Goal: Task Accomplishment & Management: Use online tool/utility

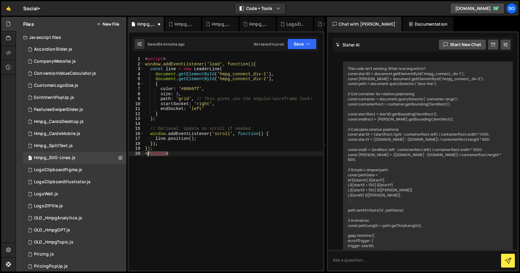
click at [129, 154] on div "</script> 1 2 3 4 5 6 7 8 9 10 11 12 13 14 15 16 17 18 19 20 < script > window.…" at bounding box center [226, 163] width 194 height 213
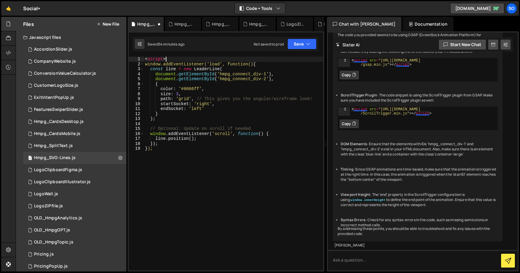
drag, startPoint x: 174, startPoint y: 58, endPoint x: 132, endPoint y: 60, distance: 41.9
click at [122, 56] on div "Files New File Javascript files 2 AccordionSlider.js 0 1 CompanyWebsite.js 0 1 …" at bounding box center [268, 144] width 504 height 255
type textarea "<script>"
type textarea "window.addEventListener('load', function() {"
drag, startPoint x: 219, startPoint y: 62, endPoint x: 83, endPoint y: 62, distance: 136.1
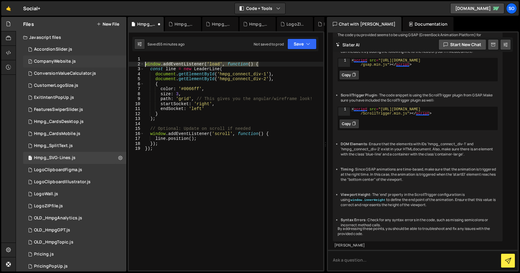
click at [83, 62] on div "Files New File Javascript files 2 AccordionSlider.js 0 1 CompanyWebsite.js 0 1 …" at bounding box center [268, 144] width 504 height 255
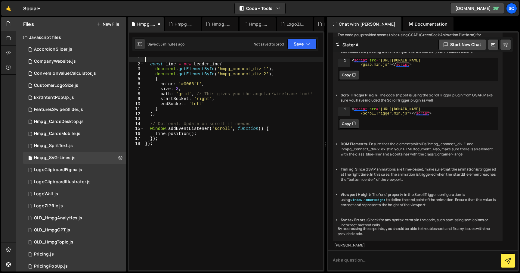
click at [126, 143] on div "Files New File Javascript files 2 AccordionSlider.js 0 1 CompanyWebsite.js 0 1 …" at bounding box center [268, 144] width 504 height 255
type textarea "});"
click at [147, 65] on div "const line = new LeaderLine ( document . getElementById ( 'hmpg_connect_div-1' …" at bounding box center [233, 168] width 179 height 223
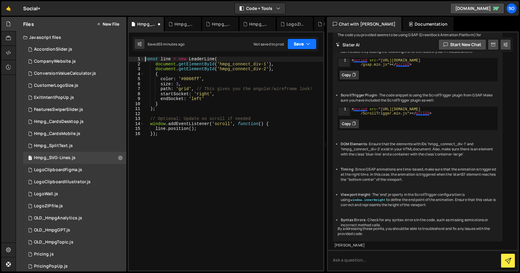
click at [304, 44] on button "Save" at bounding box center [301, 44] width 29 height 11
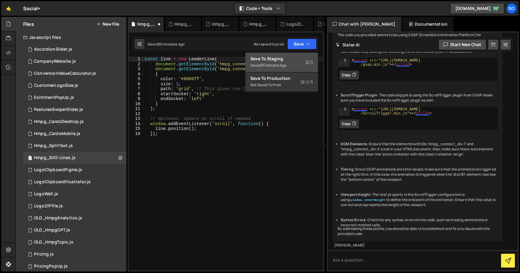
click at [284, 62] on div "Saved 55 minutes ago" at bounding box center [281, 65] width 63 height 7
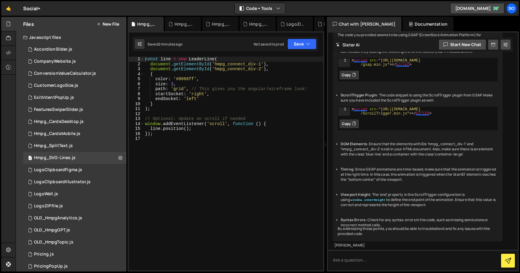
click at [282, 70] on div "const line = new LeaderLine ( document . getElementById ( 'hmpg_connect_div-1' …" at bounding box center [233, 168] width 179 height 223
type textarea "});"
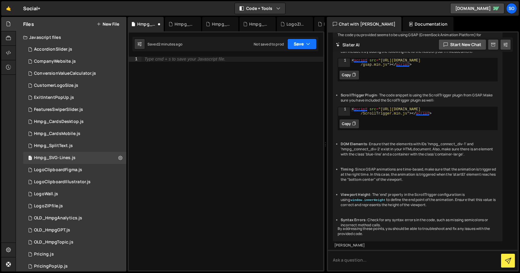
drag, startPoint x: 303, startPoint y: 42, endPoint x: 287, endPoint y: 66, distance: 28.6
click at [303, 42] on button "Save" at bounding box center [301, 44] width 29 height 11
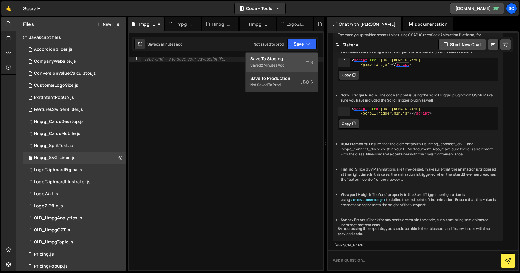
click at [275, 66] on div "2 minutes ago" at bounding box center [272, 65] width 23 height 5
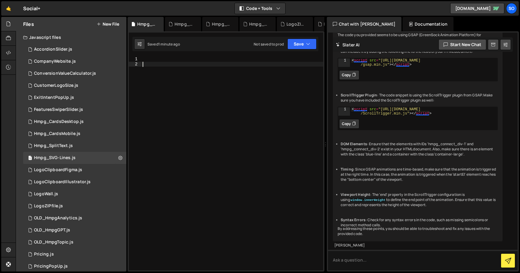
click at [242, 129] on div at bounding box center [232, 168] width 182 height 223
type textarea "});"
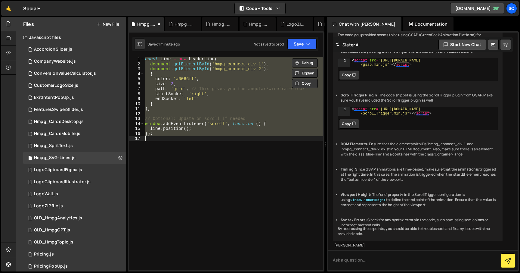
click at [208, 158] on div "const line = new LeaderLine ( document . getElementById ( 'hmpg_connect_div-1' …" at bounding box center [233, 163] width 179 height 213
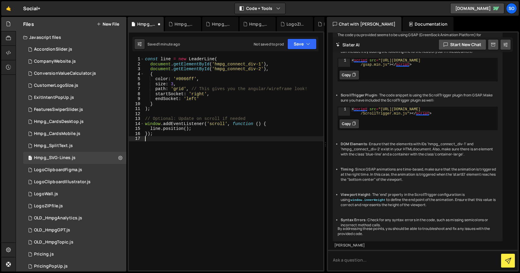
click at [226, 101] on div "const line = new LeaderLine ( document . getElementById ( 'hmpg_connect_div-1' …" at bounding box center [233, 168] width 179 height 223
type textarea "});"
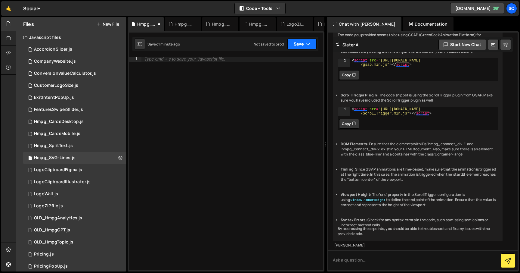
click at [304, 43] on button "Save" at bounding box center [301, 44] width 29 height 11
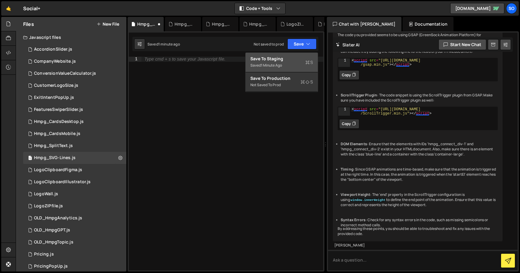
click at [291, 64] on div "Saved 1 minute ago" at bounding box center [281, 65] width 63 height 7
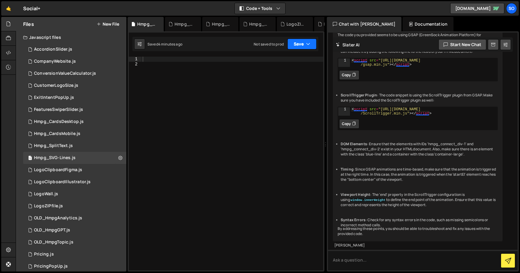
click at [304, 42] on button "Save" at bounding box center [301, 44] width 29 height 11
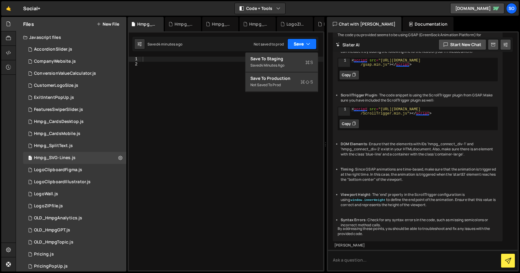
drag, startPoint x: 305, startPoint y: 42, endPoint x: 275, endPoint y: 61, distance: 34.9
click at [305, 42] on button "Save" at bounding box center [301, 44] width 29 height 11
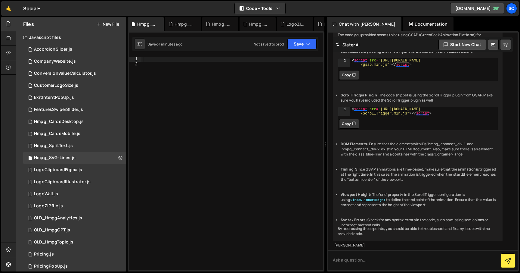
click at [181, 104] on div at bounding box center [232, 168] width 182 height 223
click at [301, 44] on button "Save" at bounding box center [301, 44] width 29 height 11
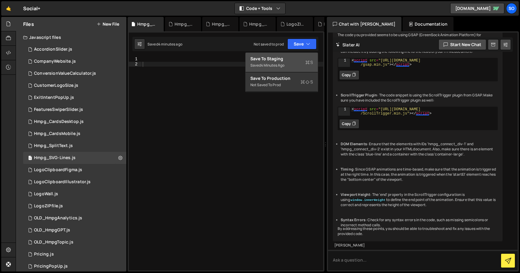
click at [296, 60] on div "Save to Staging S" at bounding box center [281, 59] width 63 height 6
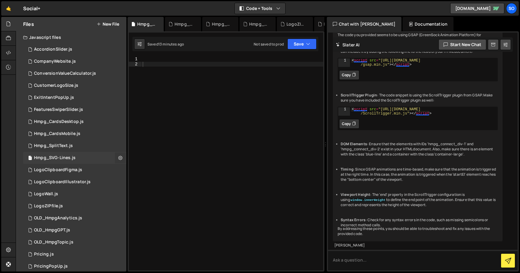
click at [118, 157] on icon at bounding box center [120, 158] width 4 height 6
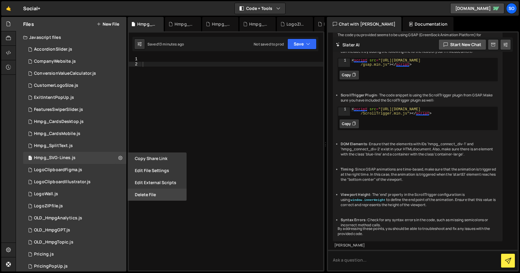
click at [155, 194] on button "Delete File" at bounding box center [157, 194] width 59 height 12
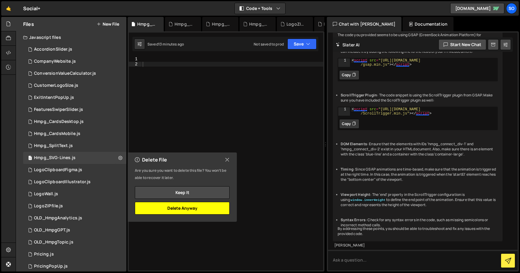
click at [188, 209] on button "Delete Anyway" at bounding box center [182, 208] width 95 height 13
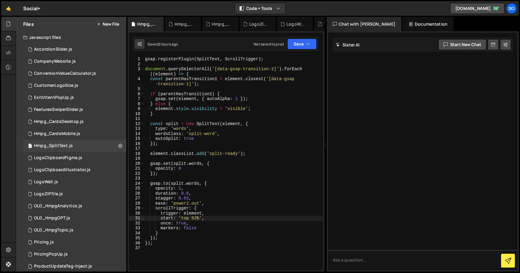
scroll to position [0, 0]
click at [299, 41] on button "Save" at bounding box center [301, 44] width 29 height 11
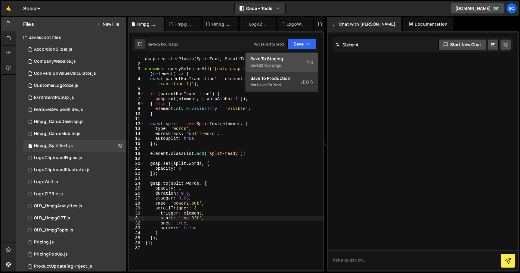
click at [284, 61] on div "Save to Staging S" at bounding box center [281, 59] width 63 height 6
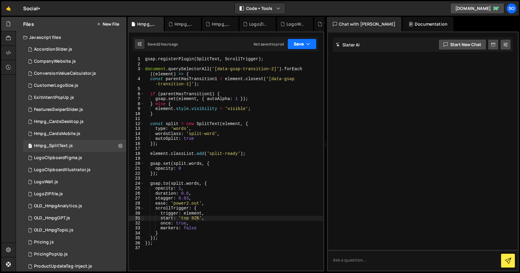
click at [306, 42] on icon "button" at bounding box center [308, 44] width 4 height 6
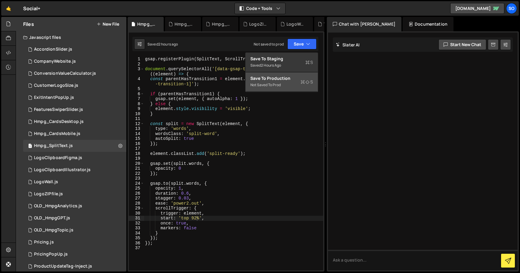
click at [293, 83] on div "Not saved to prod" at bounding box center [281, 84] width 63 height 7
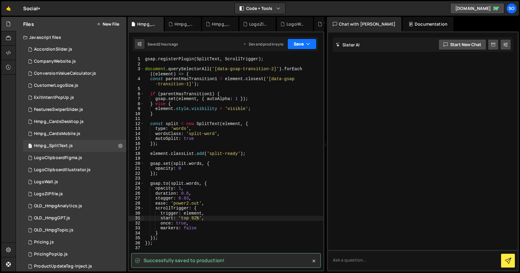
click at [304, 45] on button "Save" at bounding box center [301, 44] width 29 height 11
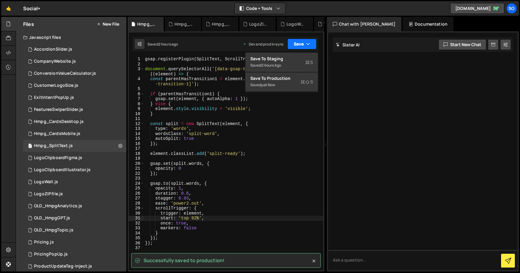
click at [303, 45] on button "Save" at bounding box center [301, 44] width 29 height 11
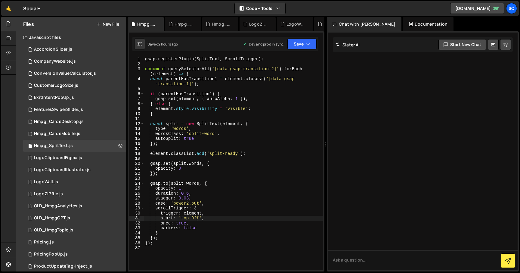
click at [114, 23] on button "New File" at bounding box center [108, 24] width 23 height 5
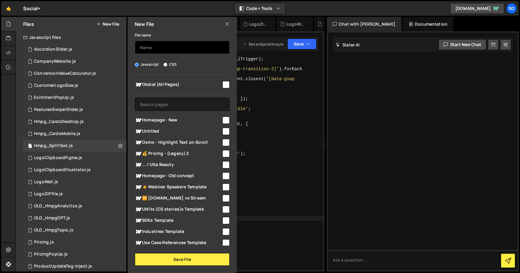
click at [164, 47] on input "text" at bounding box center [182, 47] width 95 height 13
type input "Hmpg_LeaderLine"
click at [222, 119] on input "checkbox" at bounding box center [225, 119] width 7 height 7
checkbox input "true"
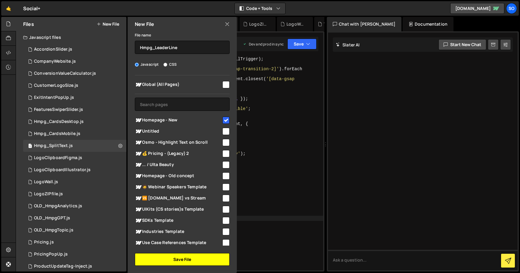
click at [178, 259] on button "Save File" at bounding box center [182, 259] width 95 height 13
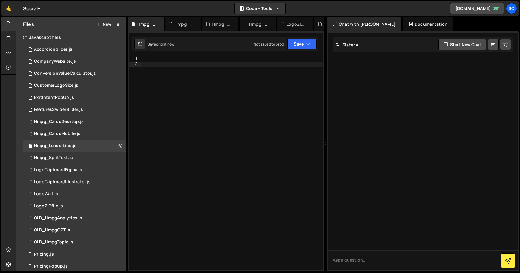
click at [232, 81] on div at bounding box center [232, 168] width 182 height 223
paste textarea "});"
type textarea "});"
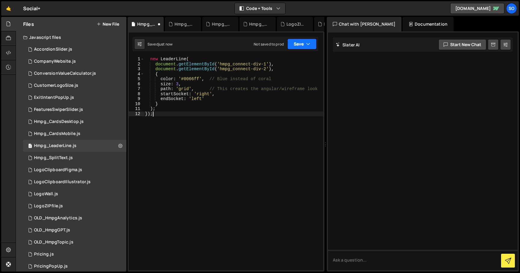
click at [302, 43] on button "Save" at bounding box center [301, 44] width 29 height 11
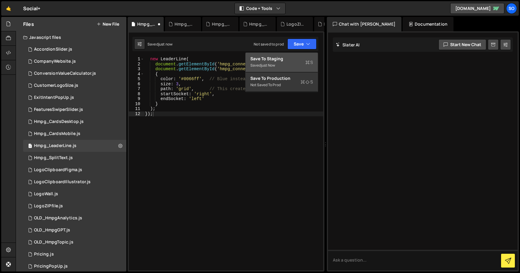
click at [282, 61] on div "Save to Staging S" at bounding box center [281, 59] width 63 height 6
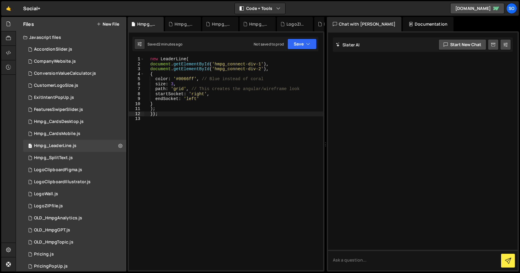
click at [133, 117] on div "1 2 3 4 5 6 7 8 9 10 11 12 13 new LeaderLine ( document . getElementById ( 'hmp…" at bounding box center [226, 163] width 194 height 213
click at [171, 129] on div "new LeaderLine ( document . getElementById ( 'hmpg_connect-div-1' ) , document …" at bounding box center [233, 168] width 179 height 223
type textarea "});"
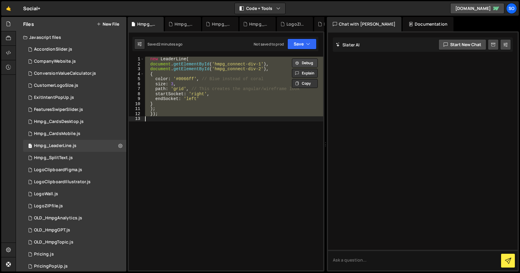
click at [307, 60] on button "Debug" at bounding box center [305, 62] width 26 height 9
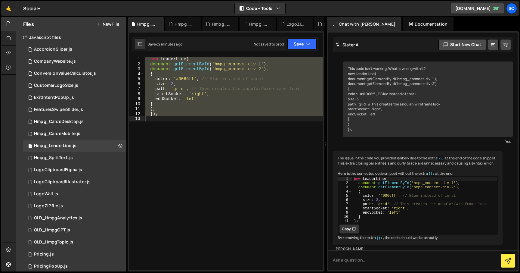
click at [351, 234] on button "Copy" at bounding box center [349, 229] width 20 height 10
drag, startPoint x: 271, startPoint y: 175, endPoint x: 261, endPoint y: 166, distance: 13.5
click at [271, 175] on div "new LeaderLine ( document . getElementById ( 'hmpg_connect-div-1' ) , document …" at bounding box center [233, 163] width 179 height 213
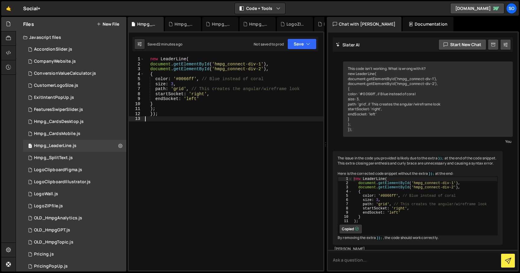
click at [245, 145] on div "new LeaderLine ( document . getElementById ( 'hmpg_connect-div-1' ) , document …" at bounding box center [233, 168] width 179 height 223
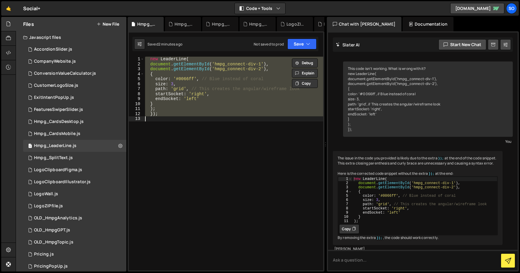
paste textarea ");"
type textarea ");"
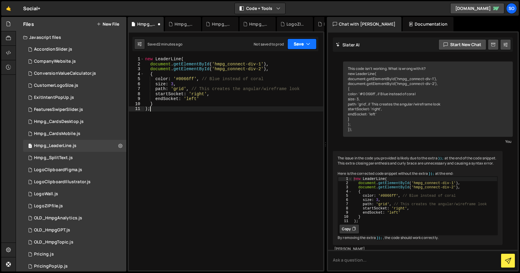
click at [306, 46] on icon "button" at bounding box center [308, 44] width 4 height 6
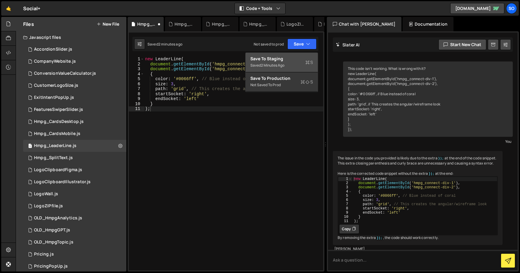
click at [290, 62] on div "Saved 2 minutes ago" at bounding box center [281, 65] width 63 height 7
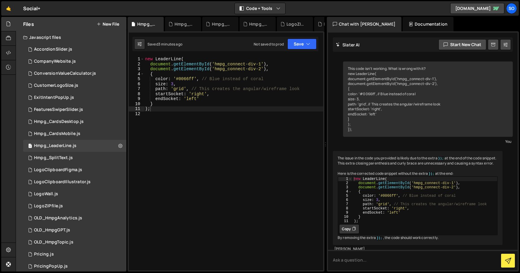
click at [185, 134] on div "new LeaderLine ( document . getElementById ( 'hmpg_connect-div-1' ) , document …" at bounding box center [233, 168] width 179 height 223
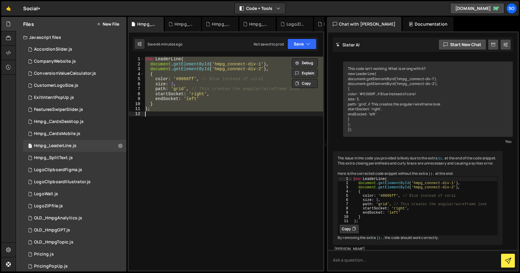
click at [181, 106] on div "new LeaderLine ( document . getElementById ( 'hmpg_connect-div-1' ) , document …" at bounding box center [233, 163] width 179 height 213
paste textarea
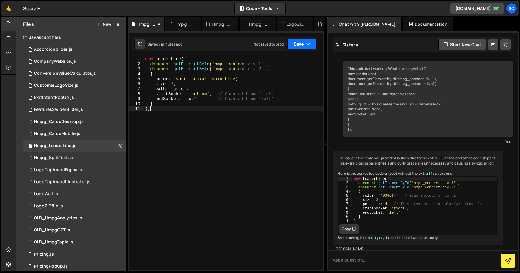
drag, startPoint x: 296, startPoint y: 41, endPoint x: 287, endPoint y: 54, distance: 15.5
click at [296, 41] on button "Save" at bounding box center [301, 44] width 29 height 11
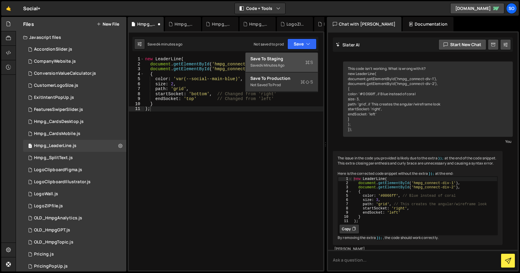
click at [285, 55] on button "Save to Staging S Saved 4 minutes ago" at bounding box center [282, 63] width 72 height 20
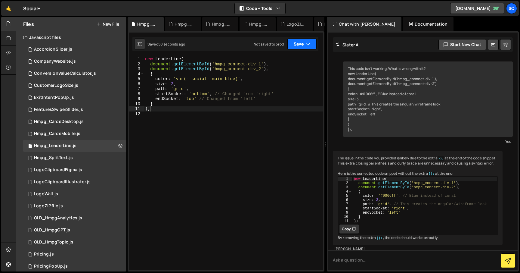
click at [307, 43] on icon "button" at bounding box center [308, 44] width 4 height 6
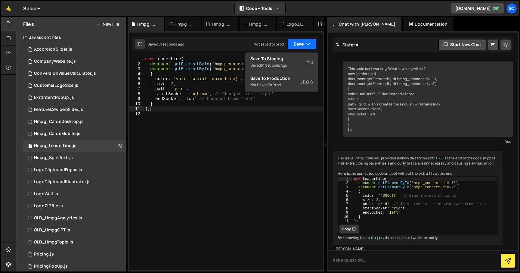
click at [306, 43] on icon "button" at bounding box center [308, 44] width 4 height 6
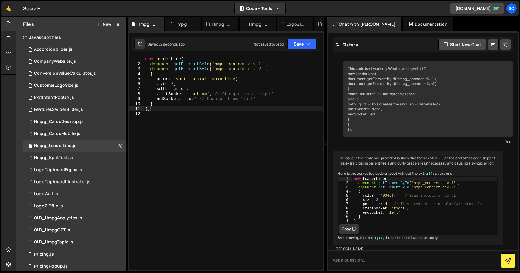
click at [280, 106] on div "new LeaderLine ( document . getElementById ( 'hmpg_connect-div_1' ) , document …" at bounding box center [233, 168] width 179 height 223
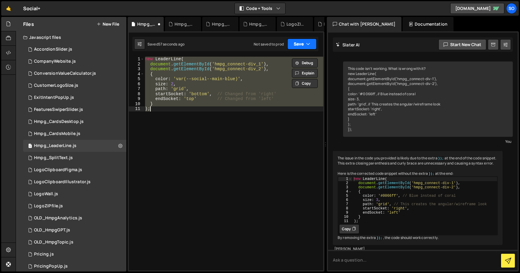
click at [301, 47] on button "Save" at bounding box center [301, 44] width 29 height 11
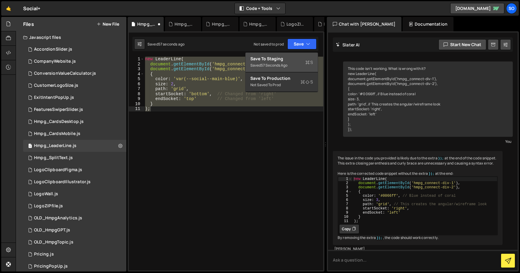
click at [294, 58] on div "Save to Staging S" at bounding box center [281, 59] width 63 height 6
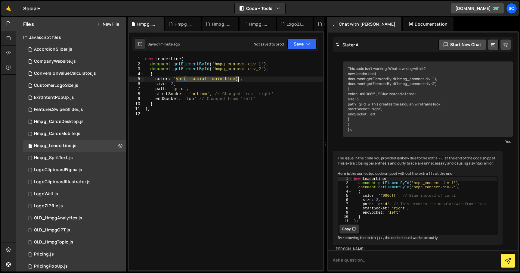
drag, startPoint x: 176, startPoint y: 78, endPoint x: 238, endPoint y: 77, distance: 62.0
click at [238, 77] on div "new LeaderLine ( document . getElementById ( 'hmpg_connect-div_1' ) , document …" at bounding box center [233, 168] width 179 height 223
paste textarea "#3b41ec"
click at [304, 46] on button "Save" at bounding box center [301, 44] width 29 height 11
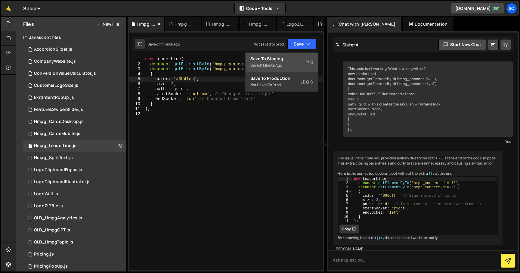
click at [289, 60] on div "Save to Staging S" at bounding box center [281, 59] width 63 height 6
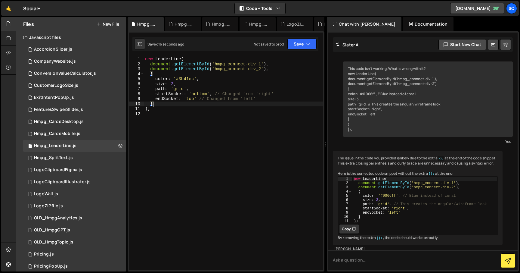
click at [237, 106] on div "new LeaderLine ( document . getElementById ( 'hmpg_connect-div_1' ) , document …" at bounding box center [233, 168] width 179 height 223
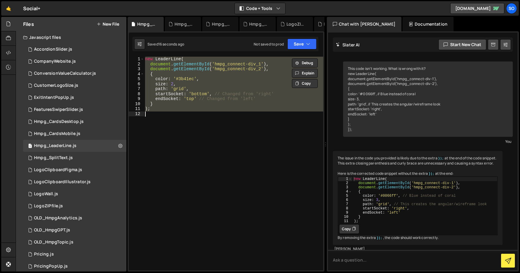
paste textarea
type textarea ");"
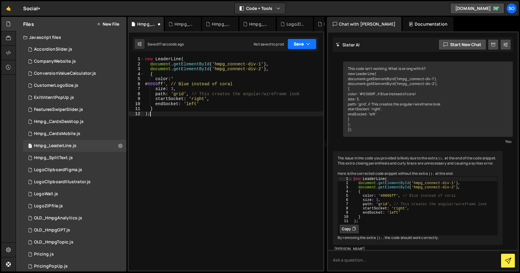
click at [312, 39] on button "Save" at bounding box center [301, 44] width 29 height 11
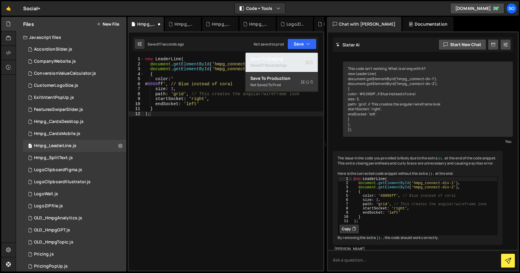
click at [270, 58] on div "Save to Staging S" at bounding box center [281, 59] width 63 height 6
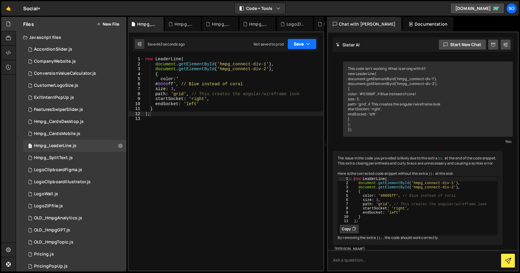
click at [299, 42] on button "Save" at bounding box center [301, 44] width 29 height 11
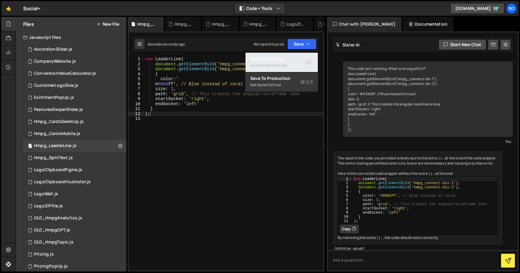
click at [294, 60] on div "Save to Staging S" at bounding box center [281, 59] width 63 height 6
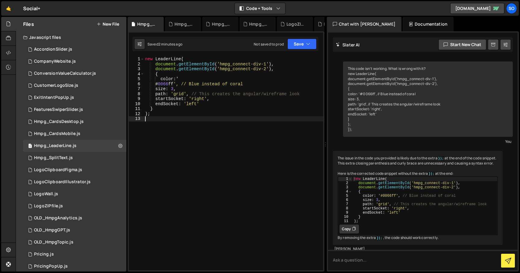
click at [197, 121] on div "new LeaderLine ( document . getElementById ( 'hmpg_connect-div-1' ) , document …" at bounding box center [233, 168] width 179 height 223
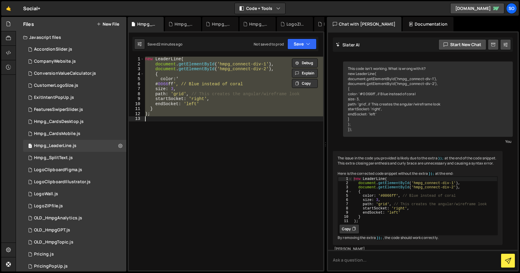
paste textarea "</script>"
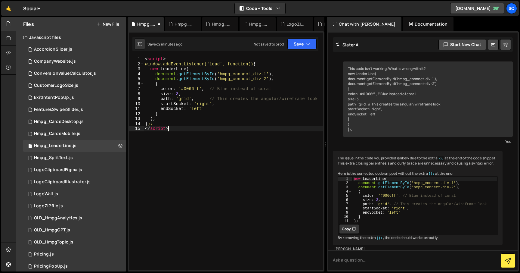
drag, startPoint x: 138, startPoint y: 57, endPoint x: 124, endPoint y: 59, distance: 14.0
click at [124, 58] on div "Files New File Javascript files 2 AccordionSlider.js 0 1 CompanyWebsite.js 0 1 …" at bounding box center [268, 144] width 504 height 255
type textarea "<script>"
drag, startPoint x: 169, startPoint y: 129, endPoint x: 138, endPoint y: 130, distance: 31.6
click at [136, 130] on div "1 2 3 4 5 6 7 8 9 10 11 12 13 14 15 window.addEventListener('load', function() …" at bounding box center [226, 163] width 194 height 213
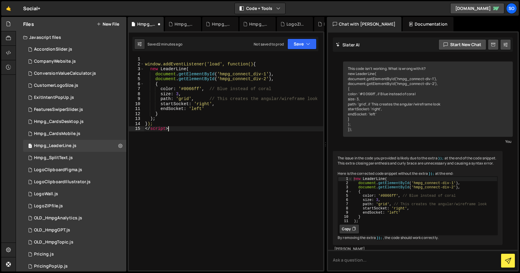
type textarea "</script>"
click at [145, 63] on div "window . addEventListener ( 'load' , function ( ) { new LeaderLine ( document .…" at bounding box center [233, 168] width 179 height 223
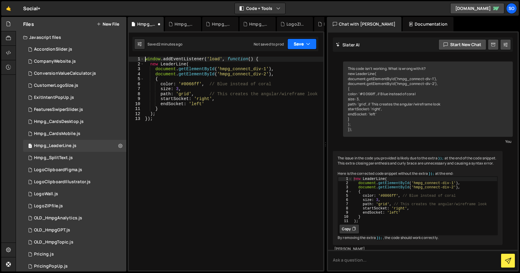
click at [297, 42] on button "Save" at bounding box center [301, 44] width 29 height 11
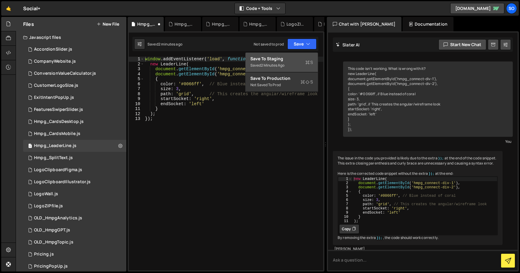
click at [291, 57] on div "Save to Staging S" at bounding box center [281, 59] width 63 height 6
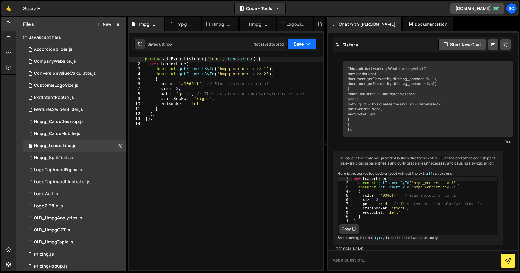
click at [304, 44] on button "Save" at bounding box center [301, 44] width 29 height 11
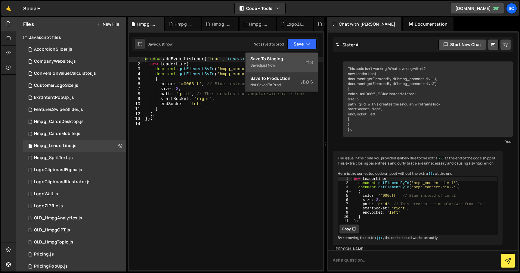
click at [281, 65] on div "Saved just now" at bounding box center [281, 65] width 63 height 7
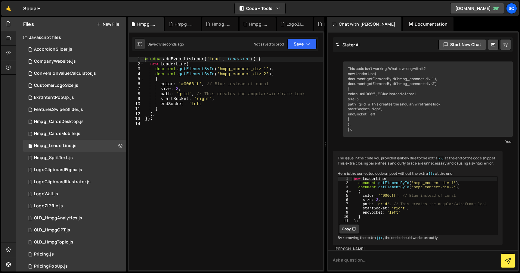
click at [194, 118] on div "window . addEventListener ( 'load' , function ( ) { new LeaderLine ( document .…" at bounding box center [233, 168] width 179 height 223
type textarea "});"
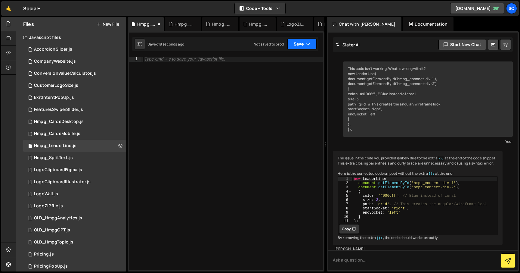
click at [308, 42] on icon "button" at bounding box center [308, 44] width 4 height 6
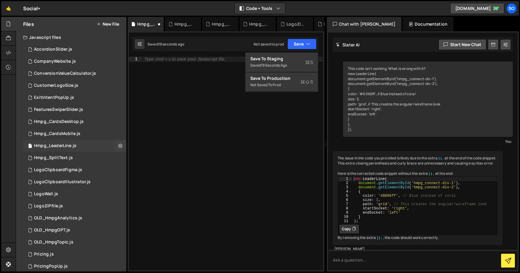
drag, startPoint x: 200, startPoint y: 143, endPoint x: 112, endPoint y: 147, distance: 87.7
click at [199, 143] on div "Type cmd + s to save your Javascript file." at bounding box center [232, 168] width 182 height 223
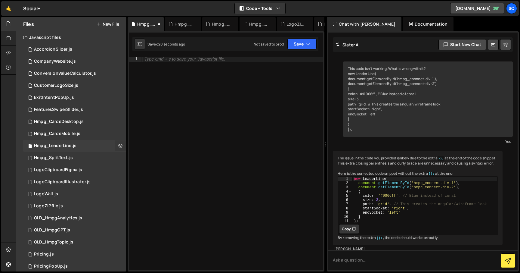
click at [115, 146] on button at bounding box center [120, 145] width 11 height 11
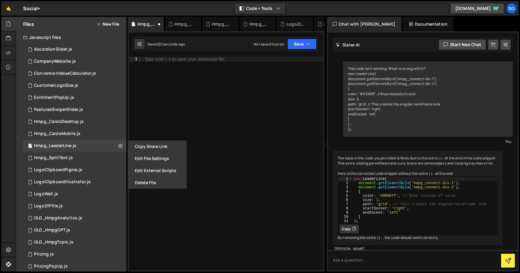
click at [156, 159] on button "Edit File Settings" at bounding box center [157, 158] width 59 height 12
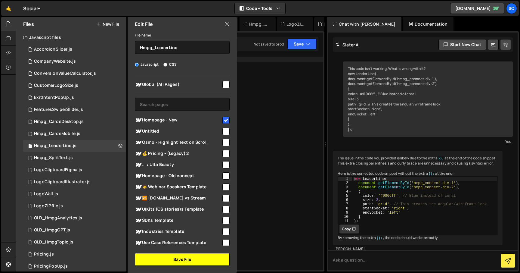
drag, startPoint x: 180, startPoint y: 259, endPoint x: 200, endPoint y: 220, distance: 43.9
click at [180, 259] on button "Save File" at bounding box center [182, 259] width 95 height 13
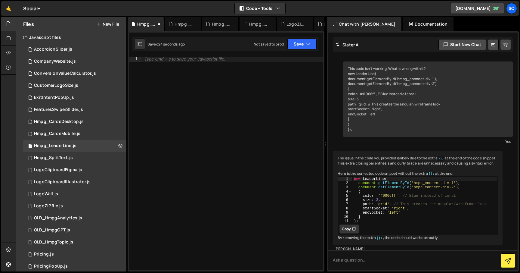
click at [267, 75] on div "Type cmd + s to save your Javascript file." at bounding box center [232, 168] width 182 height 223
click at [302, 45] on button "Save" at bounding box center [301, 44] width 29 height 11
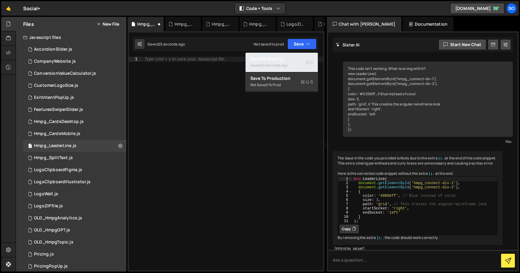
click at [286, 61] on div "Save to Staging S" at bounding box center [281, 59] width 63 height 6
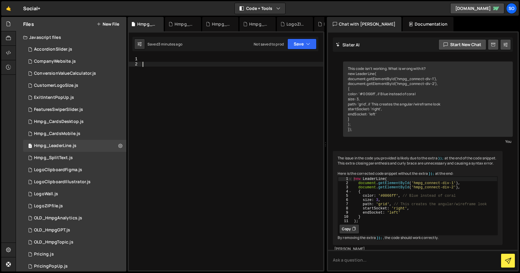
click at [183, 89] on div at bounding box center [232, 168] width 182 height 223
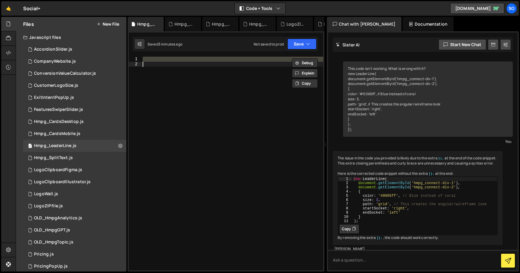
paste textarea "}, 500);"
type textarea "}, 500);"
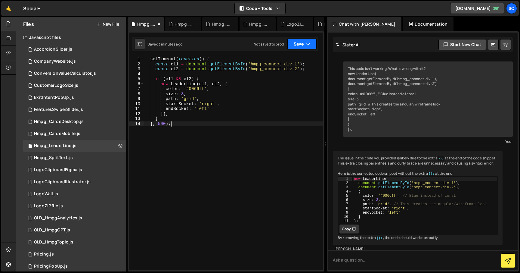
click at [307, 48] on button "Save" at bounding box center [301, 44] width 29 height 11
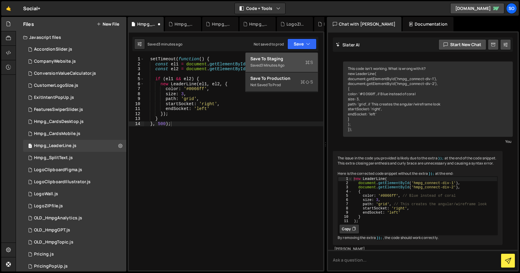
click at [278, 59] on div "Save to Staging S" at bounding box center [281, 59] width 63 height 6
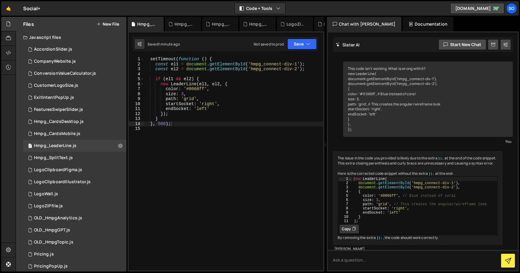
click at [199, 127] on div "setTimeout ( function ( ) { const el1 = document . getElementById ( 'hmpg_conne…" at bounding box center [233, 168] width 179 height 223
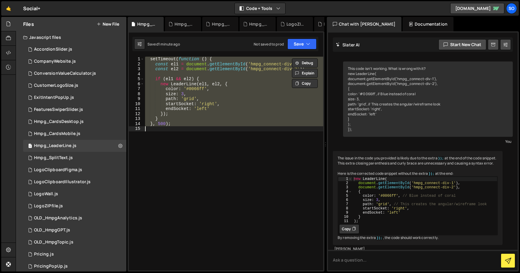
paste textarea ");"
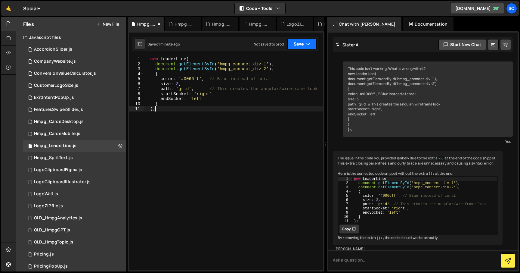
click at [301, 43] on button "Save" at bounding box center [301, 44] width 29 height 11
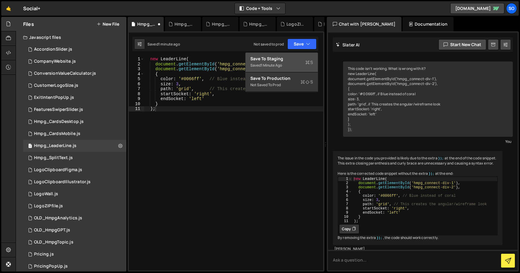
click at [284, 58] on div "Save to Staging S" at bounding box center [281, 59] width 63 height 6
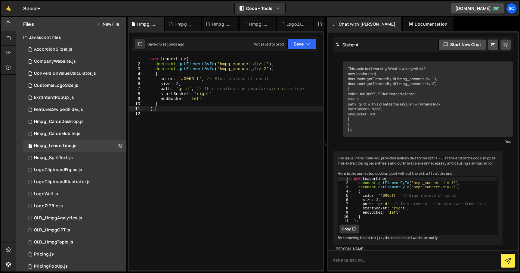
click at [278, 105] on div "new LeaderLine ( document . getElementById ( 'hmpg_connect_div-1' ) , document …" at bounding box center [233, 168] width 179 height 223
click at [254, 64] on div "new LeaderLine ( document . getElementById ( 'hmpg_connect_div-1' ) , document …" at bounding box center [233, 168] width 179 height 223
click at [254, 71] on div "hmpg_connect _div - 2 local" at bounding box center [264, 76] width 90 height 18
click at [254, 71] on div "new LeaderLine ( document . getElementById ( 'hmpg_connect_div-2div-1' ) , docu…" at bounding box center [233, 168] width 179 height 223
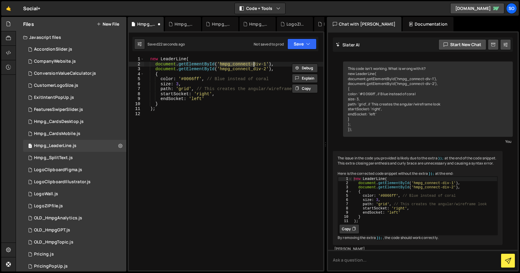
click at [253, 68] on div "new LeaderLine ( document . getElementById ( 'hmpg_connect-div-1' ) , document …" at bounding box center [233, 168] width 179 height 223
type textarea "document.getElementById('hmpg_connect-div-2'),"
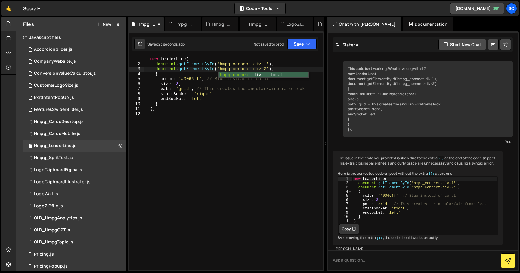
click at [317, 130] on div "new LeaderLine ( document . getElementById ( 'hmpg_connect-div-1' ) , document …" at bounding box center [233, 168] width 179 height 223
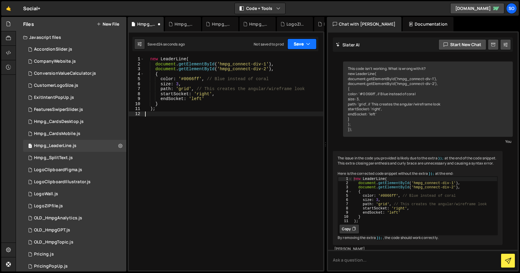
click at [306, 45] on icon "button" at bounding box center [308, 44] width 4 height 6
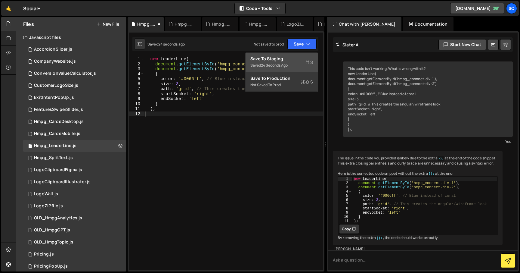
click at [286, 64] on div "24 seconds ago" at bounding box center [274, 65] width 27 height 5
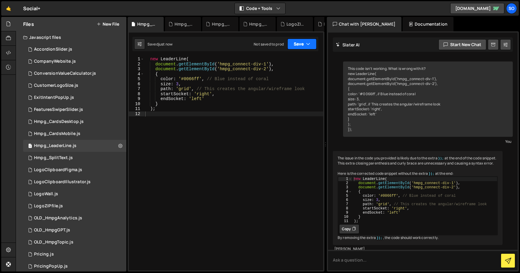
click at [312, 42] on button "Save" at bounding box center [301, 44] width 29 height 11
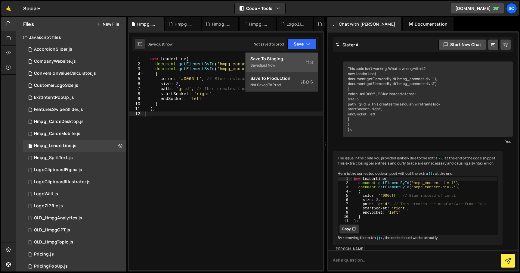
click at [300, 60] on div "Save to Staging S" at bounding box center [281, 59] width 63 height 6
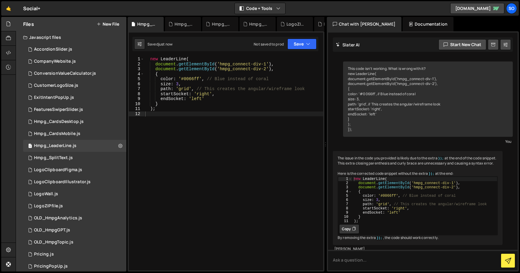
click at [208, 108] on div "new LeaderLine ( document . getElementById ( 'hmpg_connect-div-1' ) , document …" at bounding box center [233, 168] width 179 height 223
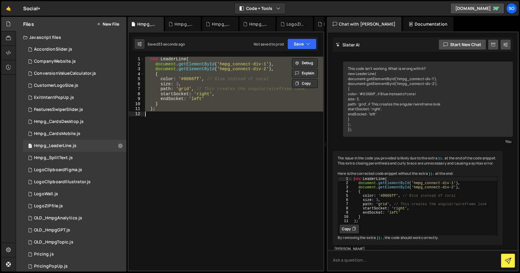
click at [225, 100] on div "new LeaderLine ( document . getElementById ( 'hmpg_connect-div-1' ) , document …" at bounding box center [233, 163] width 179 height 213
click at [182, 100] on div "new LeaderLine ( document . getElementById ( 'hmpg_connect-div-1' ) , document …" at bounding box center [233, 163] width 179 height 213
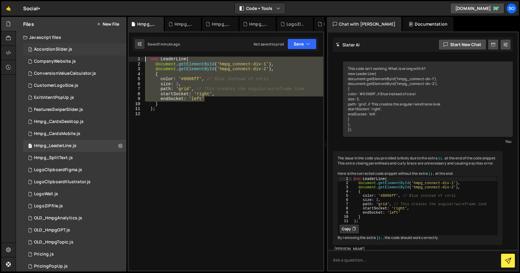
drag, startPoint x: 198, startPoint y: 94, endPoint x: 120, endPoint y: 53, distance: 88.6
click at [120, 53] on div "Files New File Javascript files 2 AccordionSlider.js 0 1 CompanyWebsite.js 0 1 …" at bounding box center [268, 144] width 504 height 255
paste textarea "endSocket: 'left'"
paste textarea
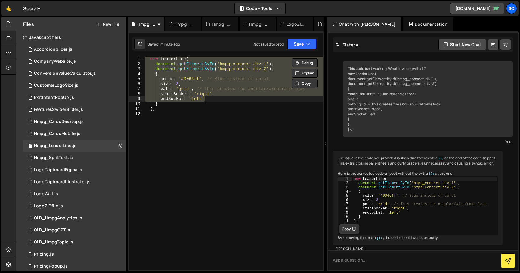
paste textarea
click at [217, 96] on div "new LeaderLine ( document . getElementById ( 'hmpg_connect-div-1' ) , document …" at bounding box center [233, 163] width 179 height 213
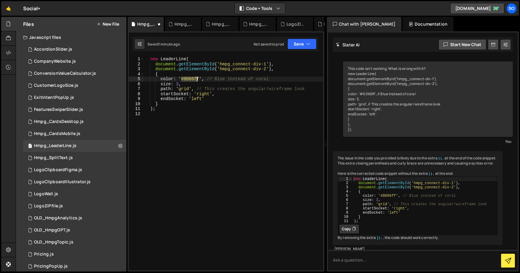
drag, startPoint x: 185, startPoint y: 78, endPoint x: 199, endPoint y: 78, distance: 13.9
click at [199, 78] on div "new LeaderLine ( document . getElementById ( 'hmpg_connect-div-1' ) , document …" at bounding box center [233, 168] width 179 height 223
paste textarea "3b41ec"
drag, startPoint x: 230, startPoint y: 78, endPoint x: 206, endPoint y: 78, distance: 24.1
click at [206, 78] on div "new LeaderLine ( document . getElementById ( 'hmpg_connect-div-1' ) , document …" at bounding box center [233, 168] width 179 height 223
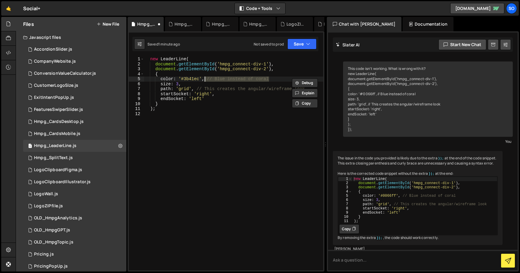
type textarea "color: '#3b41ec',"
click at [225, 145] on div "new LeaderLine ( document . getElementById ( 'hmpg_connect-div-1' ) , document …" at bounding box center [233, 168] width 179 height 223
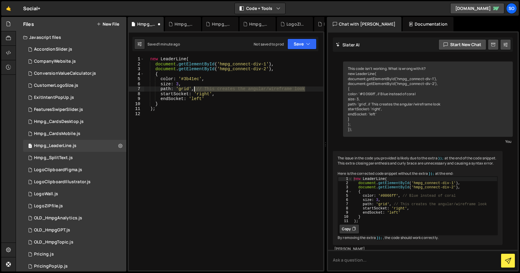
drag, startPoint x: 311, startPoint y: 88, endPoint x: 195, endPoint y: 89, distance: 115.9
click at [195, 89] on div "new LeaderLine ( document . getElementById ( 'hmpg_connect-div-1' ) , document …" at bounding box center [233, 168] width 179 height 223
type textarea "path: 'grid',"
click at [183, 127] on div "new LeaderLine ( document . getElementById ( 'hmpg_connect-div-1' ) , document …" at bounding box center [233, 168] width 179 height 223
click at [303, 45] on button "Save" at bounding box center [301, 44] width 29 height 11
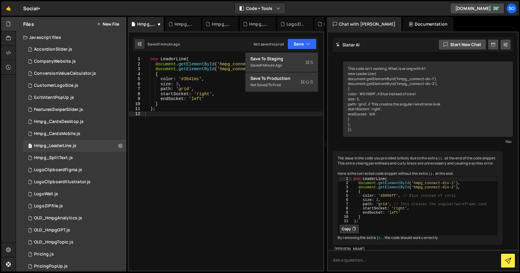
click at [200, 123] on div "new LeaderLine ( document . getElementById ( 'hmpg_connect-div-1' ) , document …" at bounding box center [233, 168] width 179 height 223
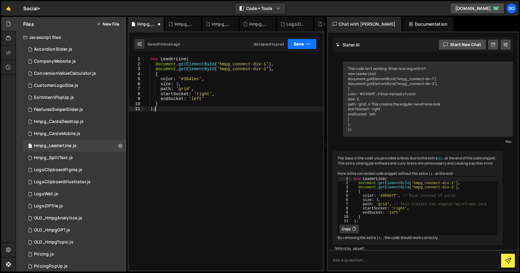
click at [303, 43] on button "Save" at bounding box center [301, 44] width 29 height 11
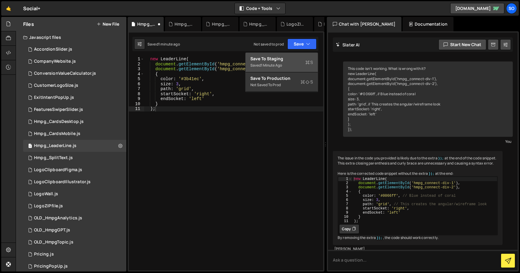
click at [286, 59] on div "Save to Staging S" at bounding box center [281, 59] width 63 height 6
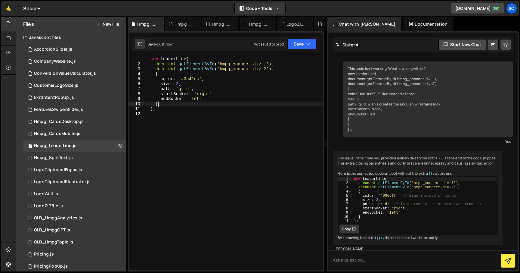
click at [224, 106] on div "new LeaderLine ( document . getElementById ( 'hmpg_connect-div-1' ) , document …" at bounding box center [233, 168] width 179 height 223
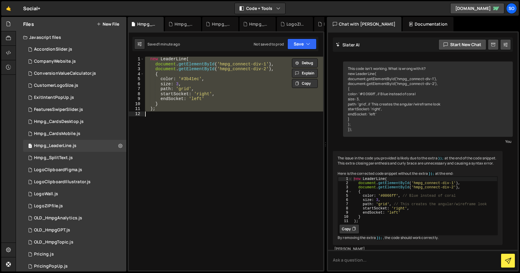
click at [225, 104] on div "new LeaderLine ( document . getElementById ( 'hmpg_connect-div-1' ) , document …" at bounding box center [233, 163] width 179 height 213
click at [204, 98] on div "new LeaderLine ( document . getElementById ( 'hmpg_connect-div-1' ) , document …" at bounding box center [233, 163] width 179 height 213
paste textarea ");"
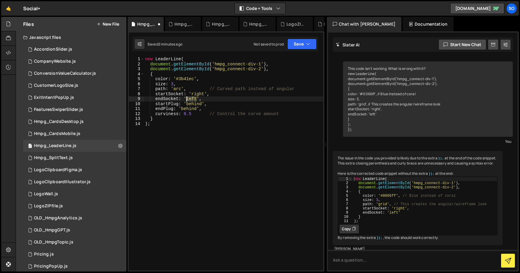
drag, startPoint x: 197, startPoint y: 98, endPoint x: 187, endPoint y: 98, distance: 9.9
click at [187, 98] on div "new LeaderLine ( document . getElementById ( 'hmpg_connect-div-1' ) , document …" at bounding box center [233, 168] width 179 height 223
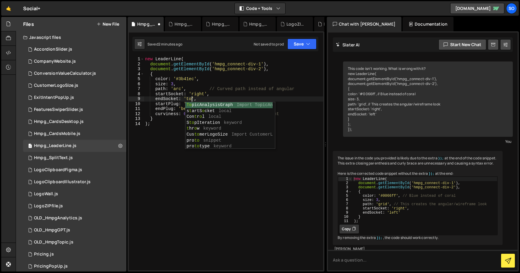
scroll to position [0, 3]
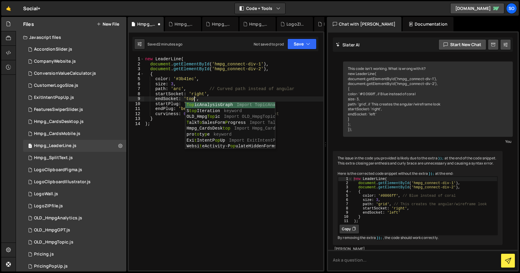
click at [205, 92] on div "new LeaderLine ( document . getElementById ( 'hmpg_connect-div-1' ) , document …" at bounding box center [233, 168] width 179 height 223
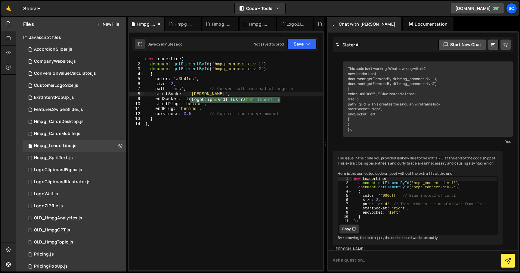
scroll to position [0, 4]
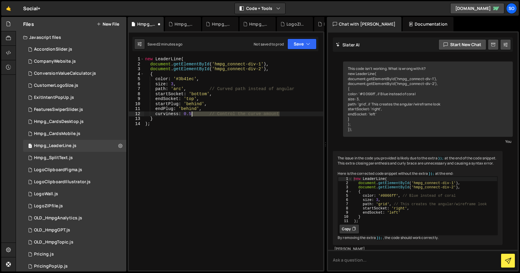
drag, startPoint x: 248, startPoint y: 115, endPoint x: 192, endPoint y: 114, distance: 56.6
click at [192, 114] on div "new LeaderLine ( document . getElementById ( 'hmpg_connect-div-1' ) , document …" at bounding box center [233, 168] width 179 height 223
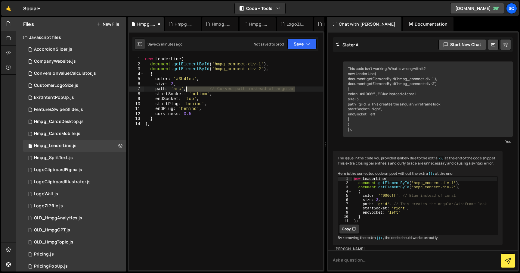
drag, startPoint x: 241, startPoint y: 90, endPoint x: 243, endPoint y: 81, distance: 9.7
click at [187, 90] on div "new LeaderLine ( document . getElementById ( 'hmpg_connect-div-1' ) , document …" at bounding box center [233, 168] width 179 height 223
drag, startPoint x: 298, startPoint y: 45, endPoint x: 292, endPoint y: 58, distance: 14.4
click at [299, 45] on button "Save" at bounding box center [301, 44] width 29 height 11
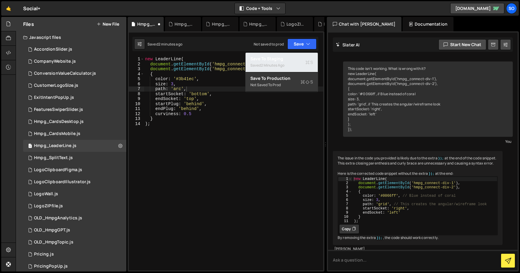
click at [285, 62] on div "Saved 2 minutes ago" at bounding box center [281, 65] width 63 height 7
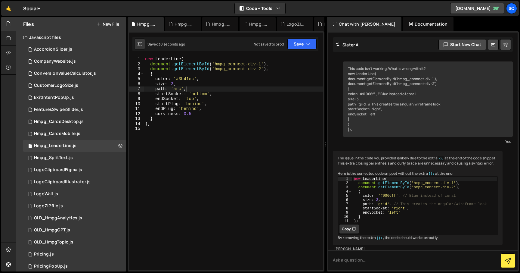
click at [214, 93] on div "new LeaderLine ( document . getElementById ( 'hmpg_connect-div-1' ) , document …" at bounding box center [233, 168] width 179 height 223
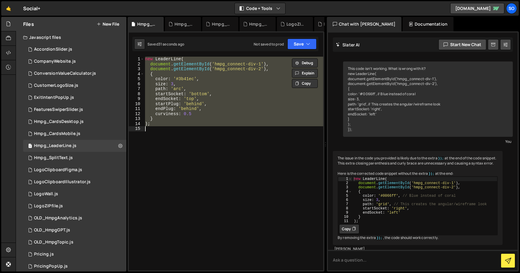
scroll to position [0, 0]
paste textarea
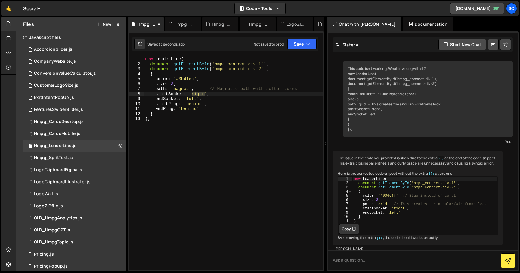
drag, startPoint x: 203, startPoint y: 93, endPoint x: 192, endPoint y: 92, distance: 11.5
click at [192, 92] on div "new LeaderLine ( document . getElementById ( 'hmpg_connect-div-1' ) , document …" at bounding box center [233, 168] width 179 height 223
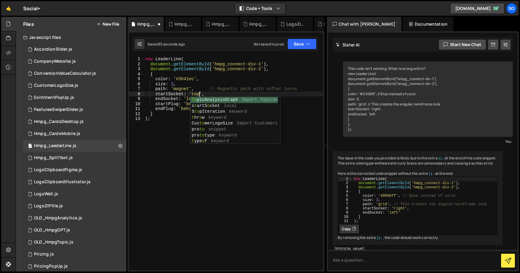
scroll to position [0, 4]
click at [164, 101] on div "new LeaderLine ( document . getElementById ( 'hmpg_connect-div-1' ) , document …" at bounding box center [233, 168] width 179 height 223
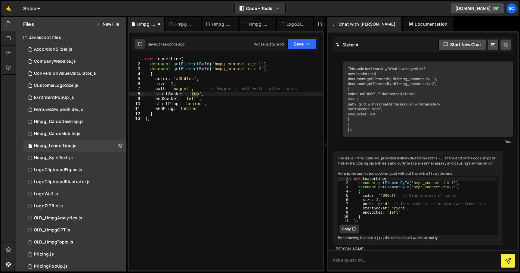
drag, startPoint x: 192, startPoint y: 93, endPoint x: 199, endPoint y: 93, distance: 6.3
click at [199, 93] on div "new LeaderLine ( document . getElementById ( 'hmpg_connect-div-1' ) , document …" at bounding box center [233, 168] width 179 height 223
click at [187, 98] on div "new LeaderLine ( document . getElementById ( 'hmpg_connect-div-1' ) , document …" at bounding box center [233, 168] width 179 height 223
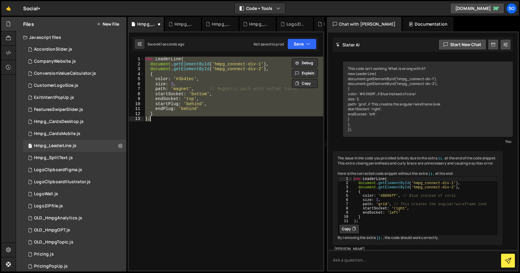
scroll to position [0, 0]
drag, startPoint x: 196, startPoint y: 130, endPoint x: 287, endPoint y: 64, distance: 112.8
click at [196, 130] on div "new LeaderLine ( document . getElementById ( 'hmpg_connect-div-1' ) , document …" at bounding box center [233, 163] width 179 height 213
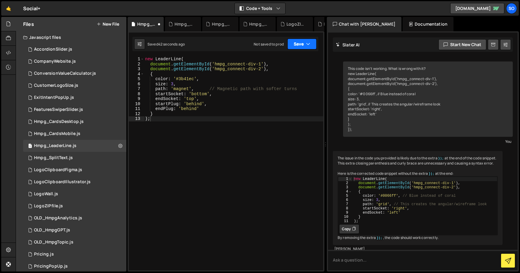
click at [306, 47] on button "Save" at bounding box center [301, 44] width 29 height 11
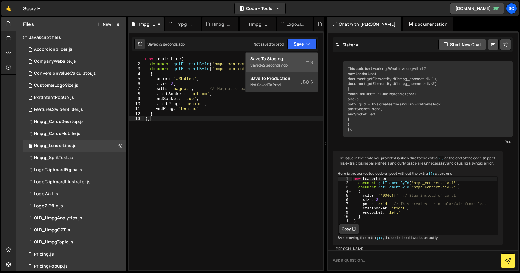
click at [287, 59] on div "Save to Staging S" at bounding box center [281, 59] width 63 height 6
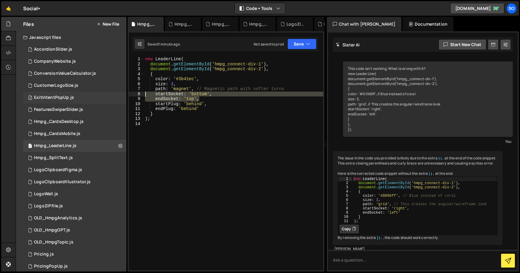
drag, startPoint x: 209, startPoint y: 99, endPoint x: 122, endPoint y: 92, distance: 87.3
click at [122, 92] on div "Files New File Javascript files 2 AccordionSlider.js 0 1 CompanyWebsite.js 0 1 …" at bounding box center [268, 144] width 504 height 255
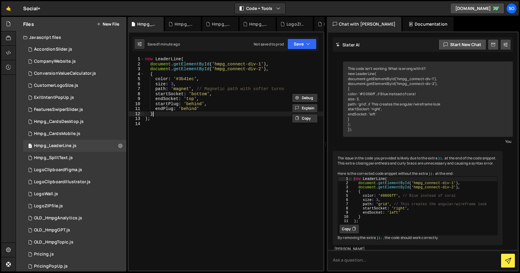
click at [169, 115] on div "new LeaderLine ( document . getElementById ( 'hmpg_connect-div-1' ) , document …" at bounding box center [233, 168] width 179 height 223
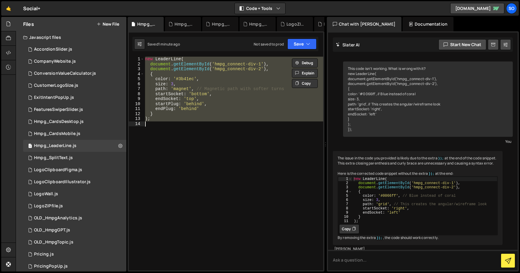
paste textarea
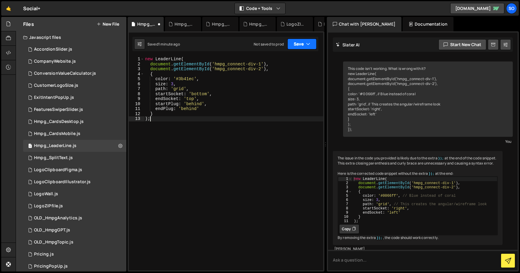
click at [303, 45] on button "Save" at bounding box center [301, 44] width 29 height 11
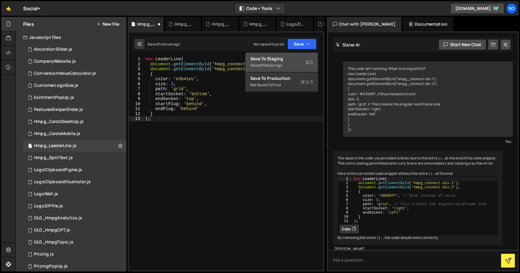
click at [271, 62] on div "Saved 1 minute ago" at bounding box center [281, 65] width 63 height 7
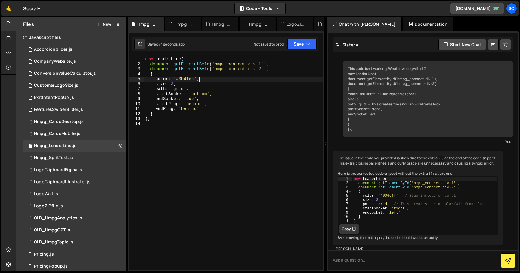
click at [272, 78] on div "new LeaderLine ( document . getElementById ( 'hmpg_connect-div-1' ) , document …" at bounding box center [233, 168] width 179 height 223
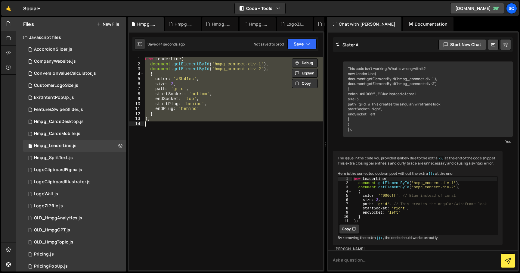
paste textarea
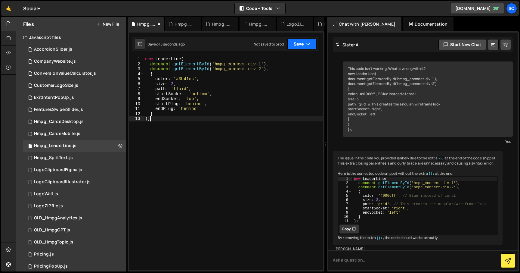
click at [301, 44] on button "Save" at bounding box center [301, 44] width 29 height 11
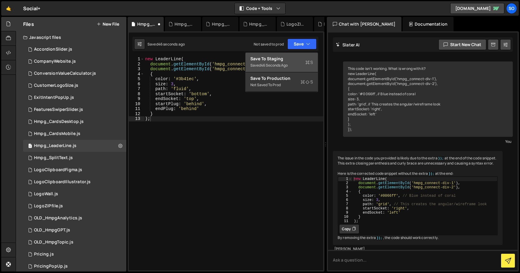
click at [283, 61] on div "Save to Staging S" at bounding box center [281, 59] width 63 height 6
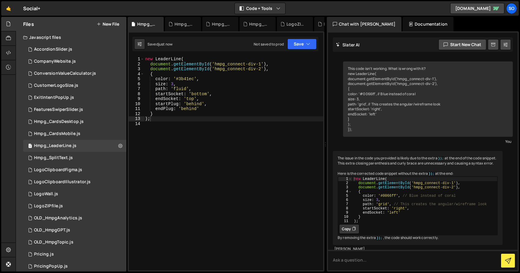
click at [265, 81] on div "new LeaderLine ( document . getElementById ( 'hmpg_connect-div-1' ) , document …" at bounding box center [233, 168] width 179 height 223
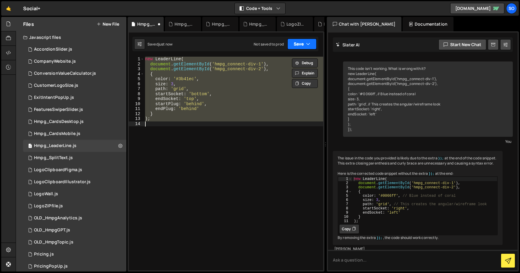
click at [309, 44] on icon "button" at bounding box center [308, 44] width 4 height 6
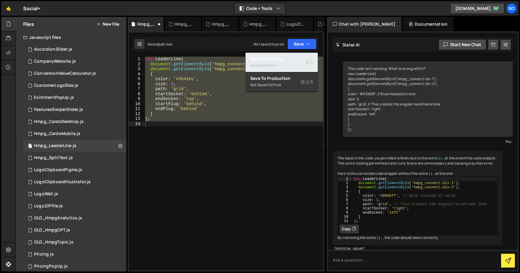
click at [290, 59] on div "Save to Staging S" at bounding box center [281, 59] width 63 height 6
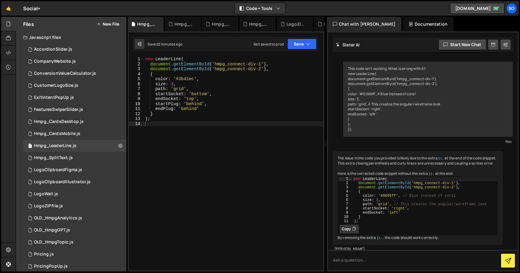
type textarea "endPlug: 'behind'"
click at [210, 109] on div "new LeaderLine ( document . getElementById ( 'hmpg_connect-div-1' ) , document …" at bounding box center [233, 168] width 179 height 223
paste textarea "cornerRadius: 20"
click at [212, 108] on div "new LeaderLine ( document . getElementById ( 'hmpg_connect-div-1' ) , document …" at bounding box center [233, 168] width 179 height 223
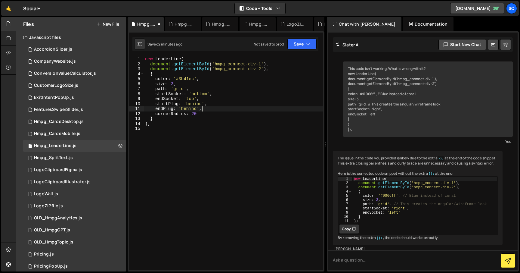
scroll to position [0, 4]
type textarea "endPlug: 'behind',"
click at [300, 44] on button "Save" at bounding box center [301, 44] width 29 height 11
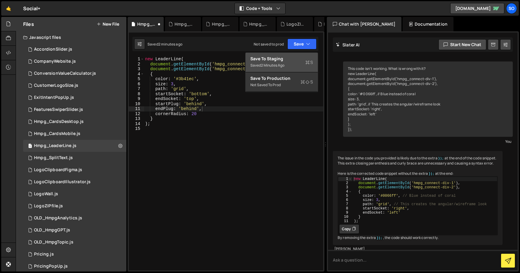
click at [285, 59] on div "Save to Staging S" at bounding box center [281, 59] width 63 height 6
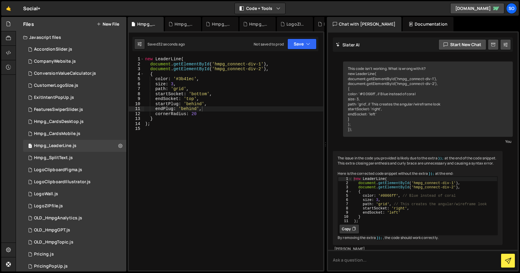
click at [235, 129] on div "new LeaderLine ( document . getElementById ( 'hmpg_connect-div-1' ) , document …" at bounding box center [233, 168] width 179 height 223
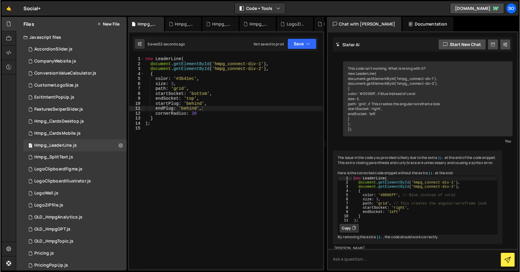
scroll to position [0, 0]
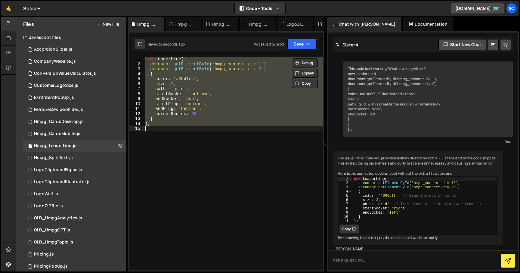
paste textarea
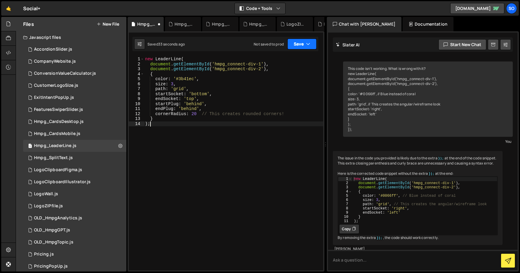
drag, startPoint x: 302, startPoint y: 42, endPoint x: 290, endPoint y: 59, distance: 21.0
click at [302, 42] on button "Save" at bounding box center [301, 44] width 29 height 11
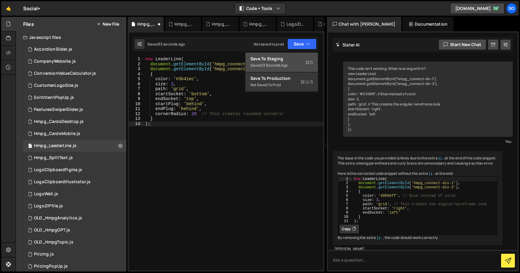
click at [290, 59] on div "Save to Staging S" at bounding box center [281, 59] width 63 height 6
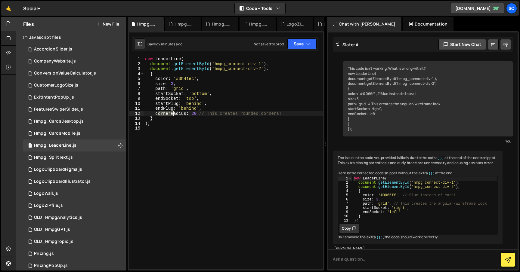
drag, startPoint x: 158, startPoint y: 113, endPoint x: 173, endPoint y: 112, distance: 15.1
click at [173, 112] on div "new LeaderLine ( document . getElementById ( 'hmpg_connect-div-1' ) , document …" at bounding box center [233, 168] width 179 height 223
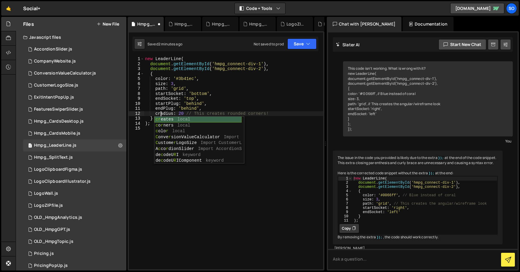
scroll to position [0, 1]
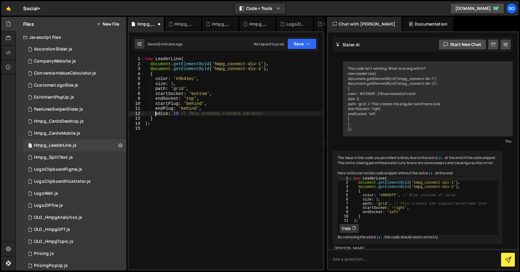
type textarea "radius: 20 // This creates rounded corners!"
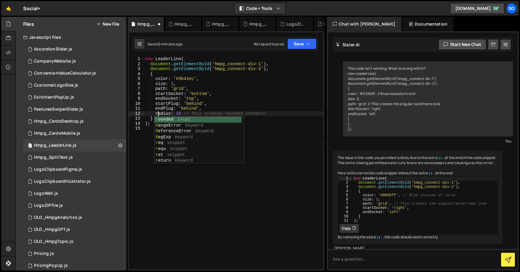
click at [255, 174] on div "new LeaderLine ( document . getElementById ( 'hmpg_connect-div-1' ) , document …" at bounding box center [233, 168] width 179 height 223
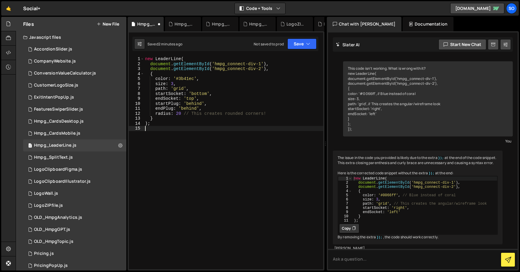
scroll to position [0, 0]
drag, startPoint x: 269, startPoint y: 114, endPoint x: 183, endPoint y: 113, distance: 85.5
click at [183, 113] on div "new LeaderLine ( document . getElementById ( 'hmpg_connect-div-1' ) , document …" at bounding box center [233, 168] width 179 height 223
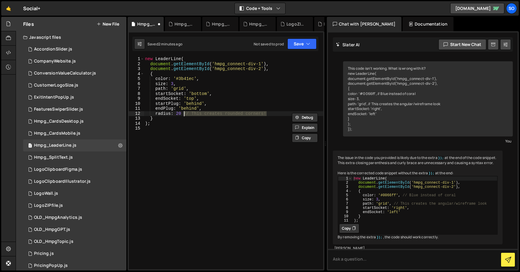
type textarea "radius: 20"
click at [198, 144] on div "new LeaderLine ( document . getElementById ( 'hmpg_connect-div-1' ) , document …" at bounding box center [233, 168] width 179 height 223
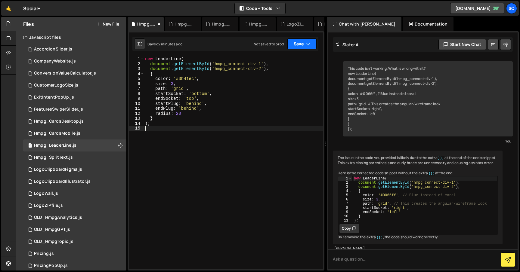
click at [301, 41] on button "Save" at bounding box center [301, 44] width 29 height 11
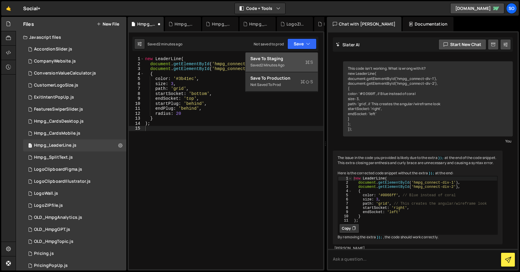
click at [283, 62] on div "Saved 2 minutes ago" at bounding box center [281, 65] width 63 height 7
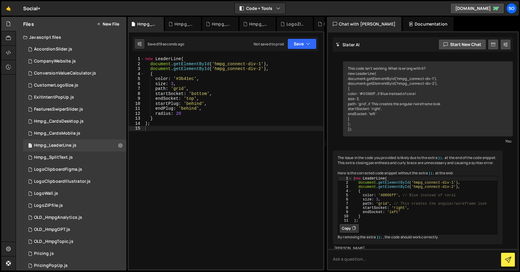
type textarea "radius: 20"
drag, startPoint x: 151, startPoint y: 114, endPoint x: 130, endPoint y: 114, distance: 20.8
click at [130, 113] on div "radius: 20 1 2 3 4 5 6 7 8 9 10 11 12 13 14 15 new LeaderLine ( document . getE…" at bounding box center [226, 163] width 194 height 213
type textarea "endPlug: 'behind'"
click at [304, 42] on button "Save" at bounding box center [301, 44] width 29 height 11
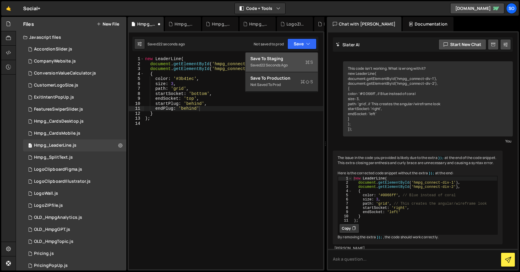
click at [296, 57] on div "Save to Staging S" at bounding box center [281, 59] width 63 height 6
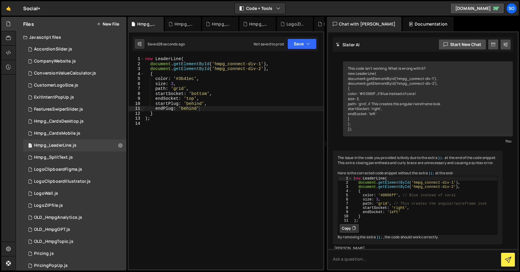
click at [200, 142] on div "new LeaderLine ( document . getElementById ( 'hmpg_connect-div-1' ) , document …" at bounding box center [233, 168] width 179 height 223
